Goal: Check status: Check status

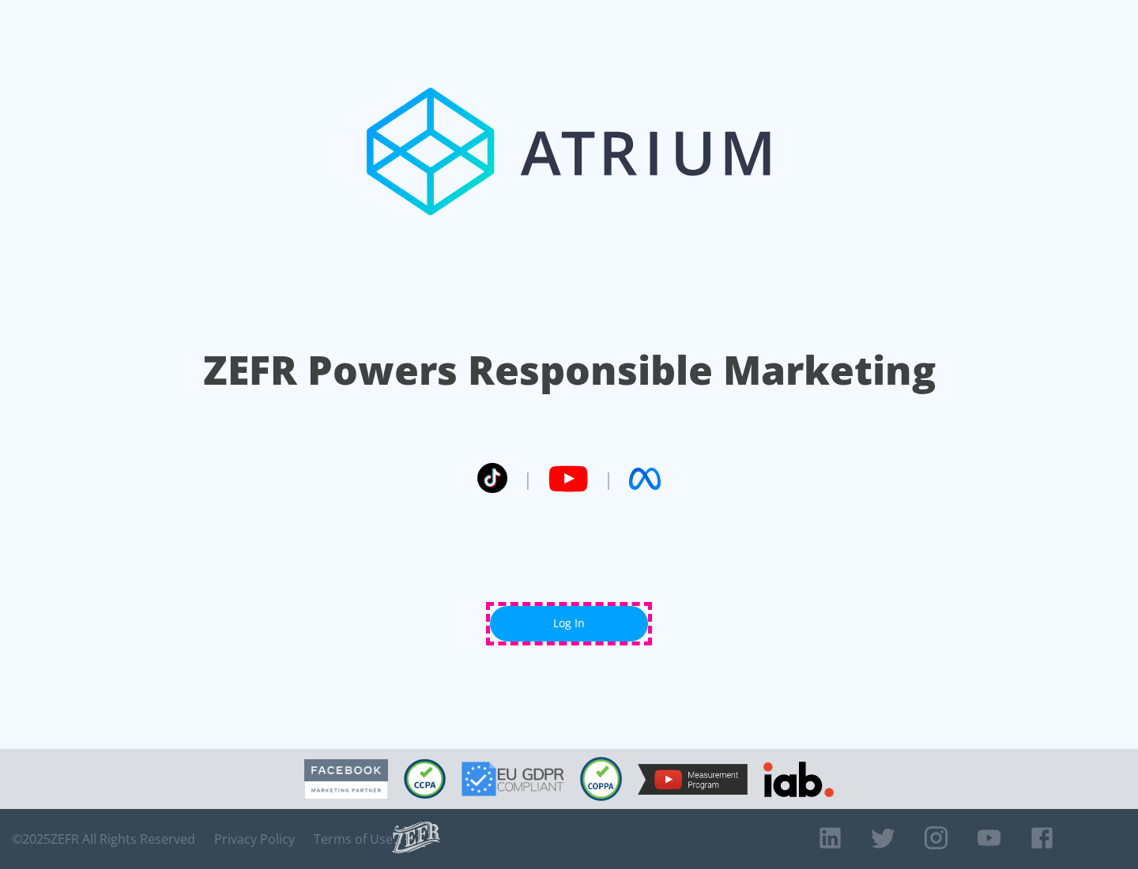
click at [569, 623] on link "Log In" at bounding box center [569, 624] width 158 height 36
